Goal: Task Accomplishment & Management: Manage account settings

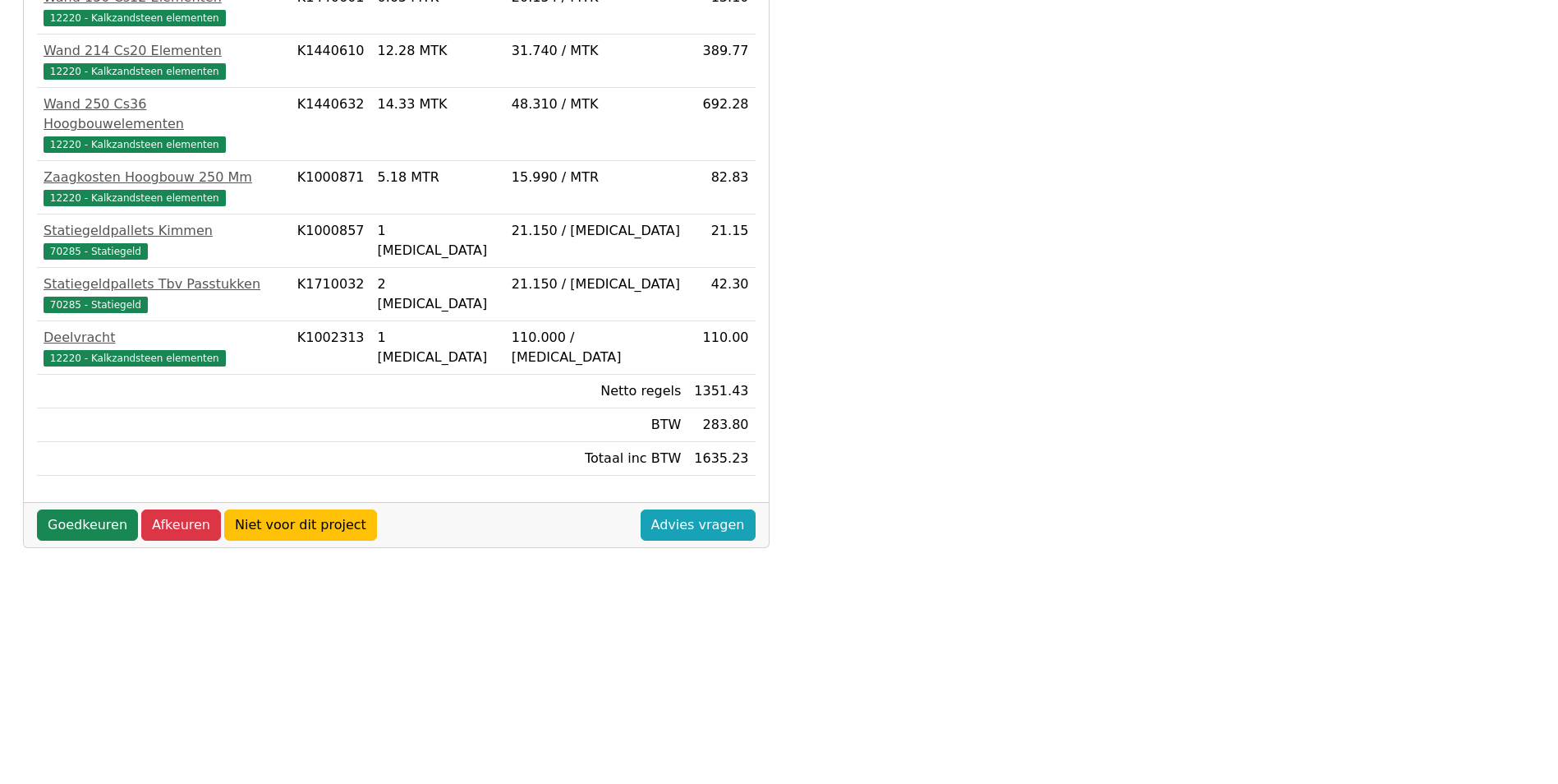
scroll to position [435, 0]
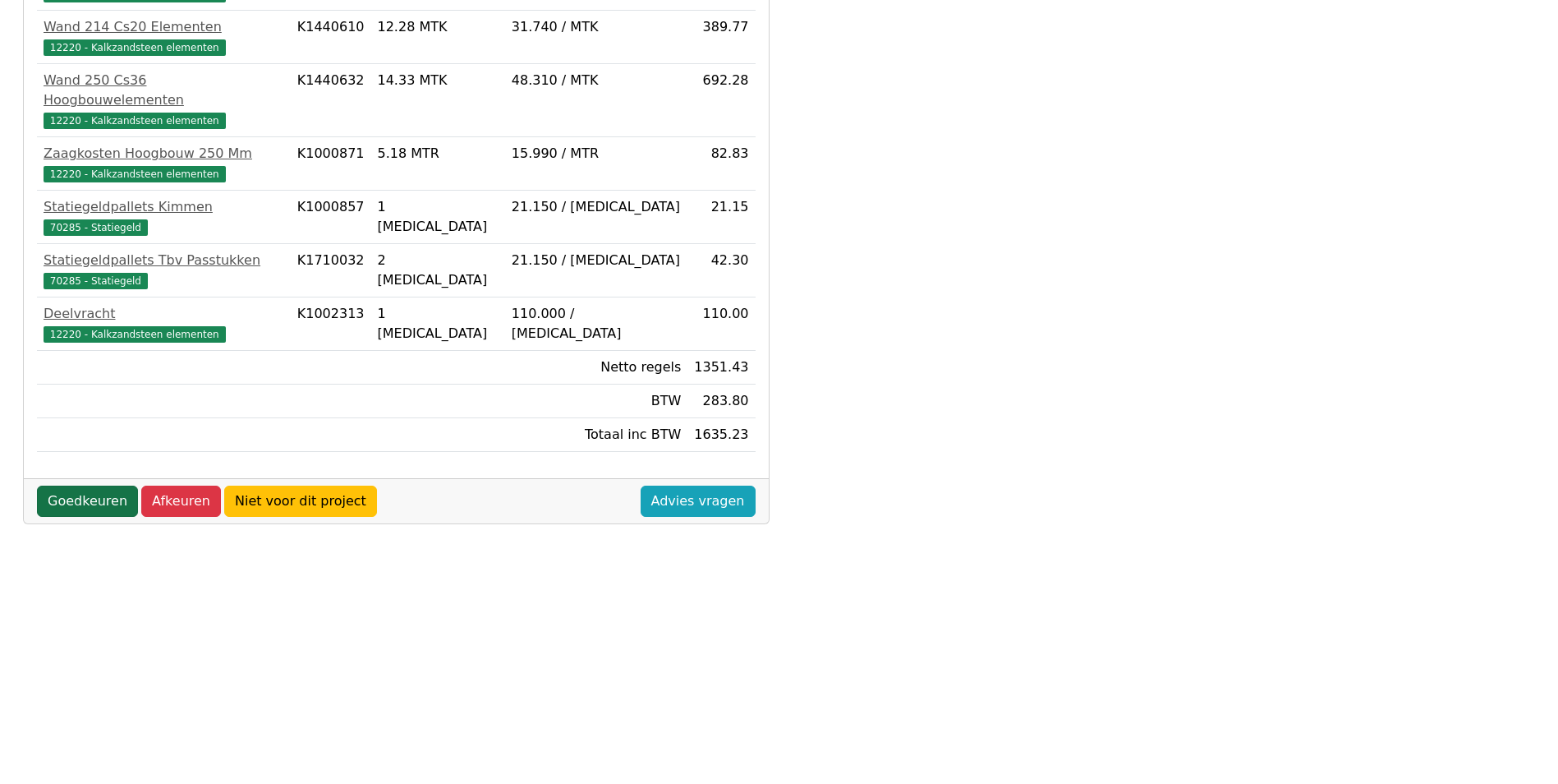
click at [89, 485] on link "Goedkeuren" at bounding box center [87, 501] width 101 height 31
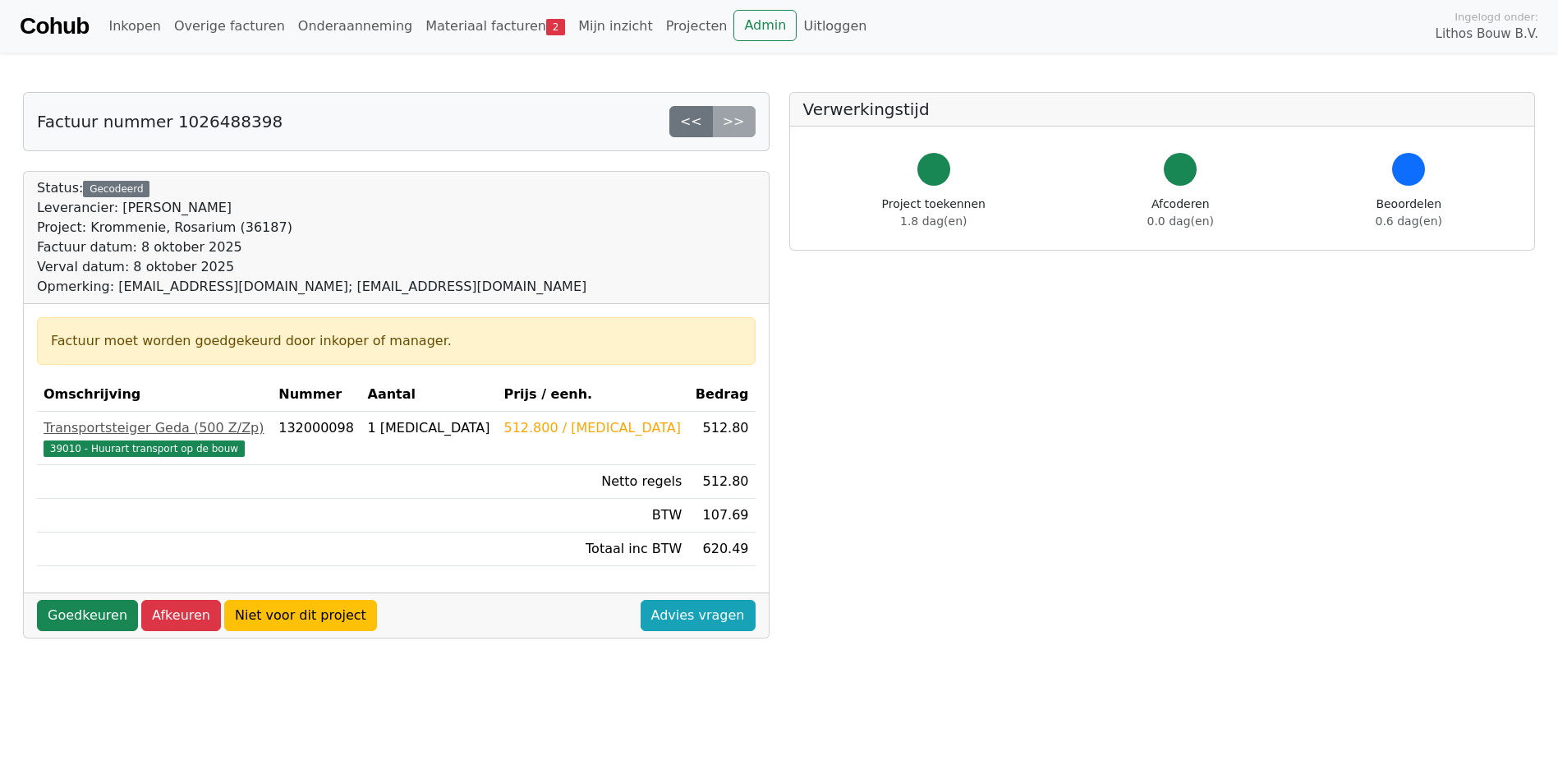
scroll to position [83, 0]
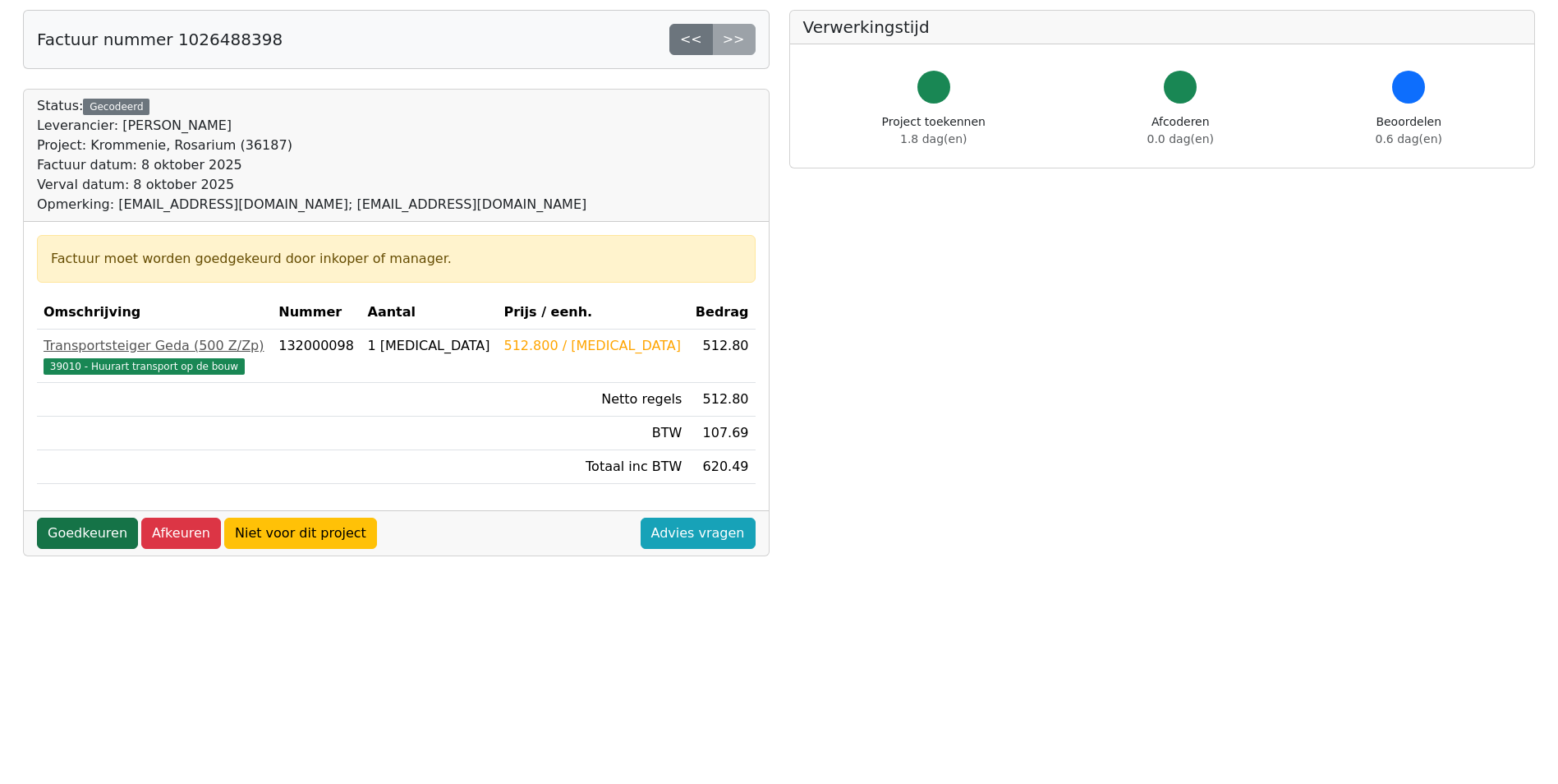
click at [77, 535] on link "Goedkeuren" at bounding box center [87, 533] width 101 height 31
